Goal: Check status: Check status

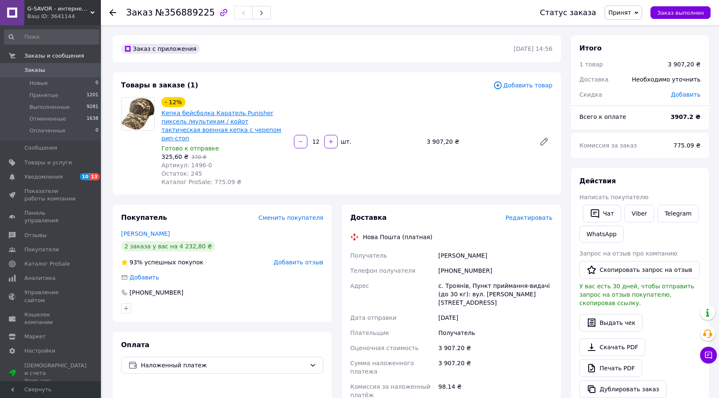
click at [205, 124] on link "Кепка бейсболка Каратель Punisher пиксель /мультикам / койот тактическая военна…" at bounding box center [221, 126] width 120 height 32
click at [46, 100] on li "Принятые 1201" at bounding box center [51, 96] width 103 height 12
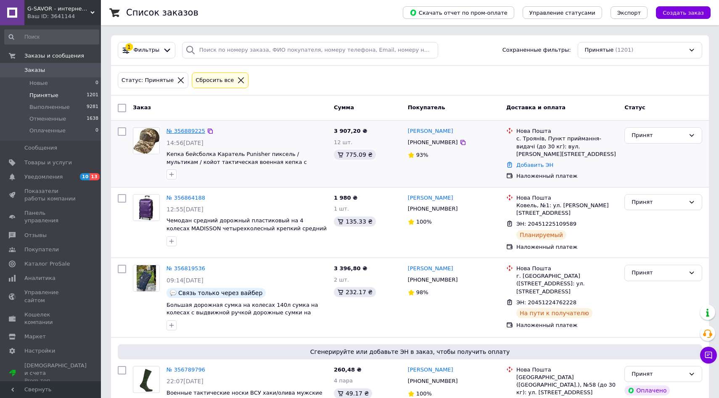
click at [188, 130] on link "№ 356889225" at bounding box center [186, 131] width 39 height 6
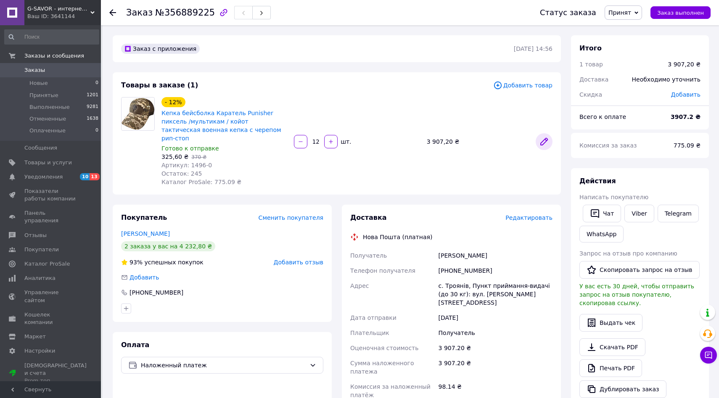
click at [545, 138] on icon at bounding box center [544, 141] width 7 height 7
